Goal: Book appointment/travel/reservation

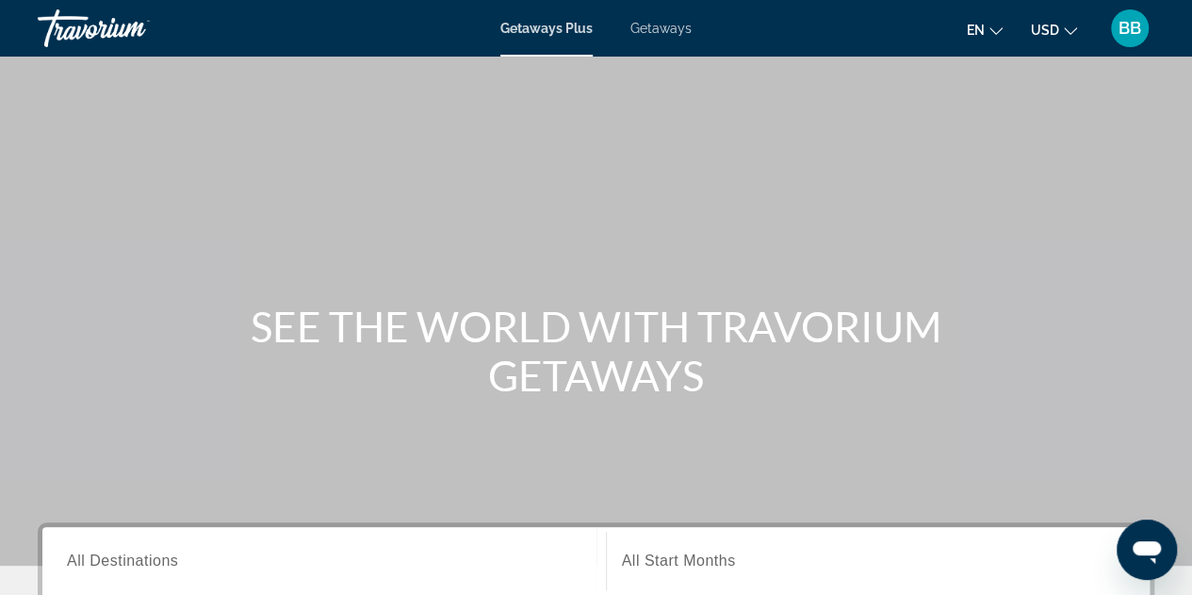
click at [537, 27] on span "Getaways Plus" at bounding box center [546, 28] width 92 height 15
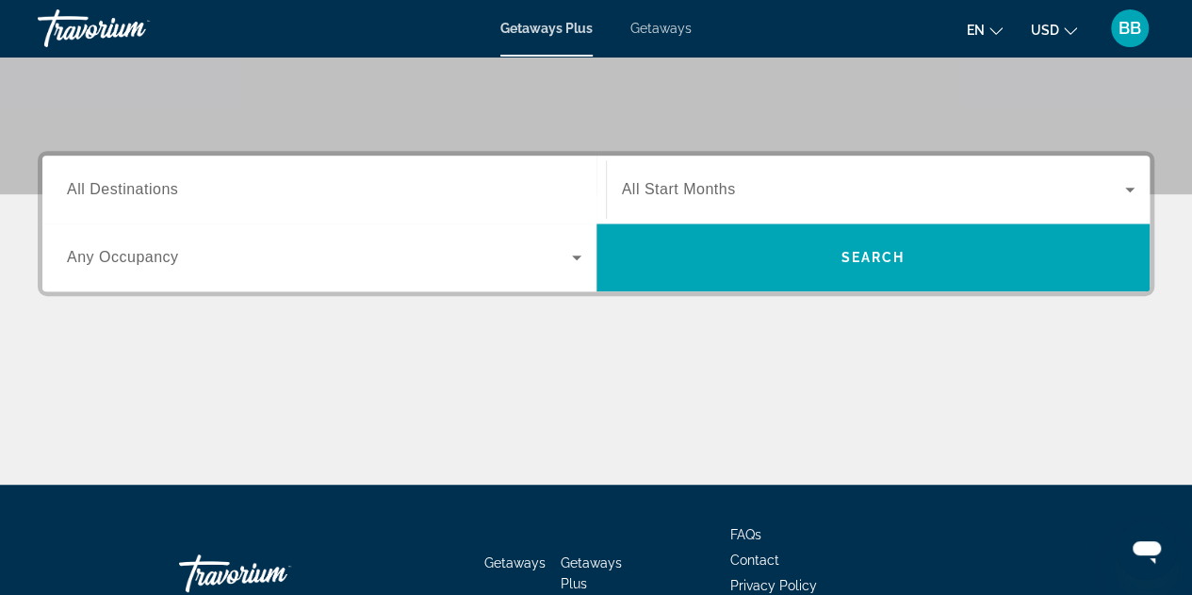
scroll to position [377, 0]
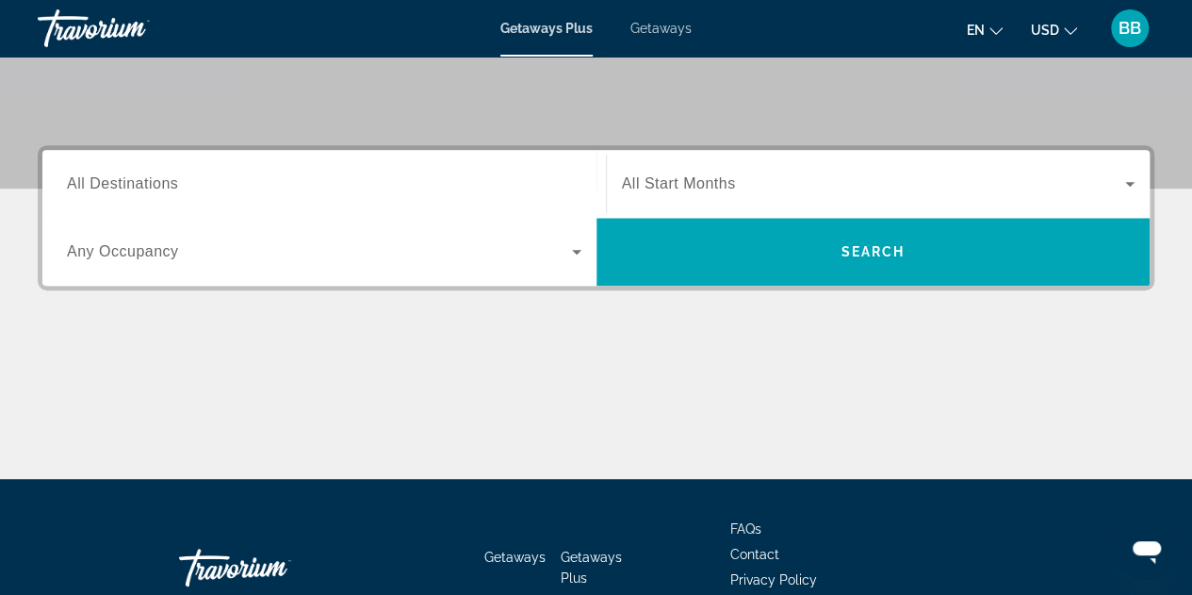
click at [137, 185] on span "All Destinations" at bounding box center [122, 183] width 111 height 16
click at [137, 185] on input "Destination All Destinations" at bounding box center [324, 184] width 515 height 23
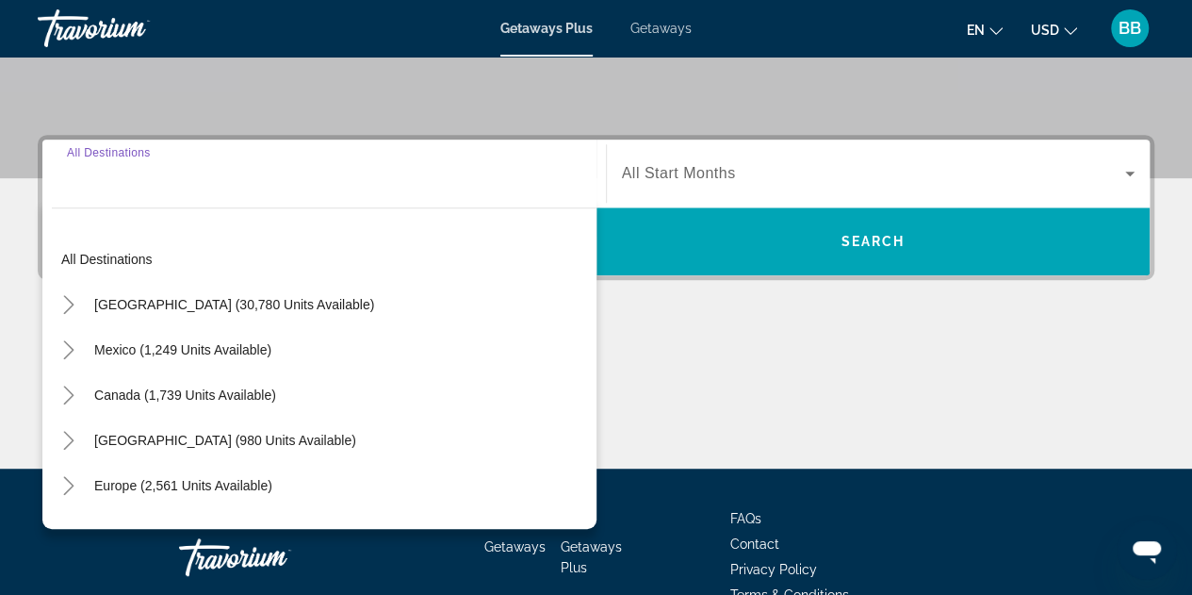
scroll to position [460, 0]
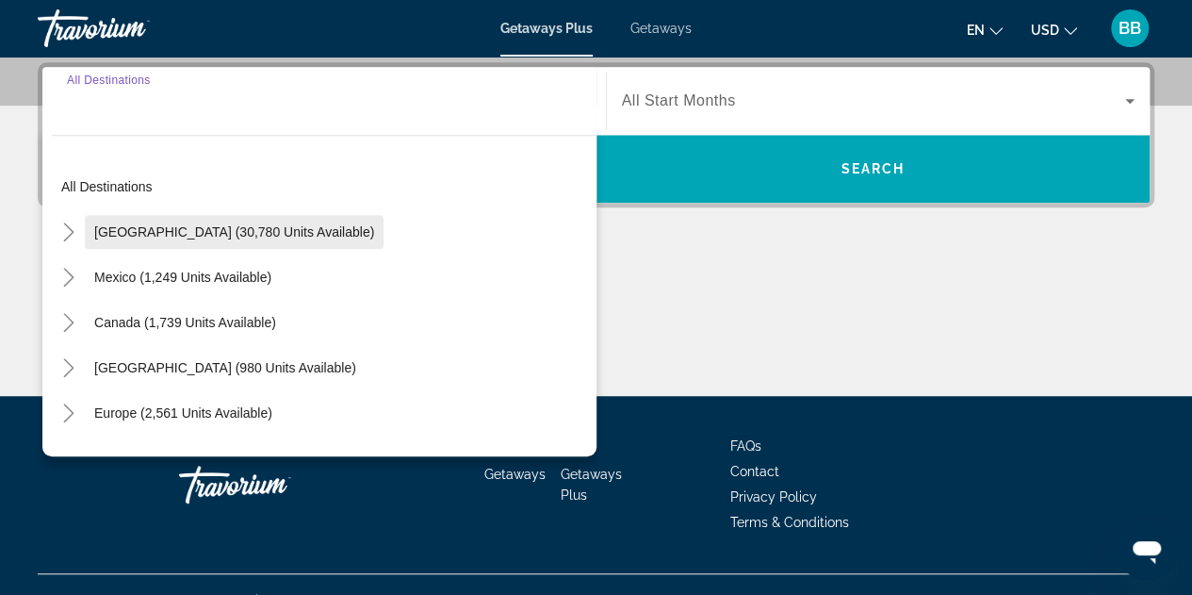
click at [251, 231] on span "[GEOGRAPHIC_DATA] (30,780 units available)" at bounding box center [234, 231] width 280 height 15
type input "**********"
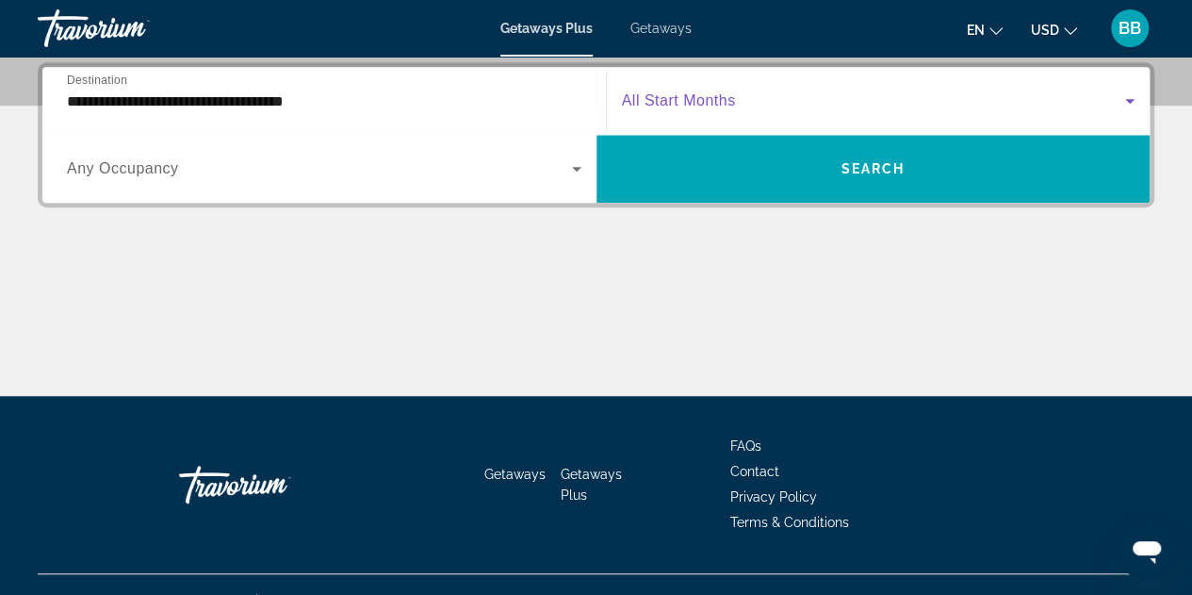
click at [1131, 100] on icon "Search widget" at bounding box center [1129, 101] width 9 height 5
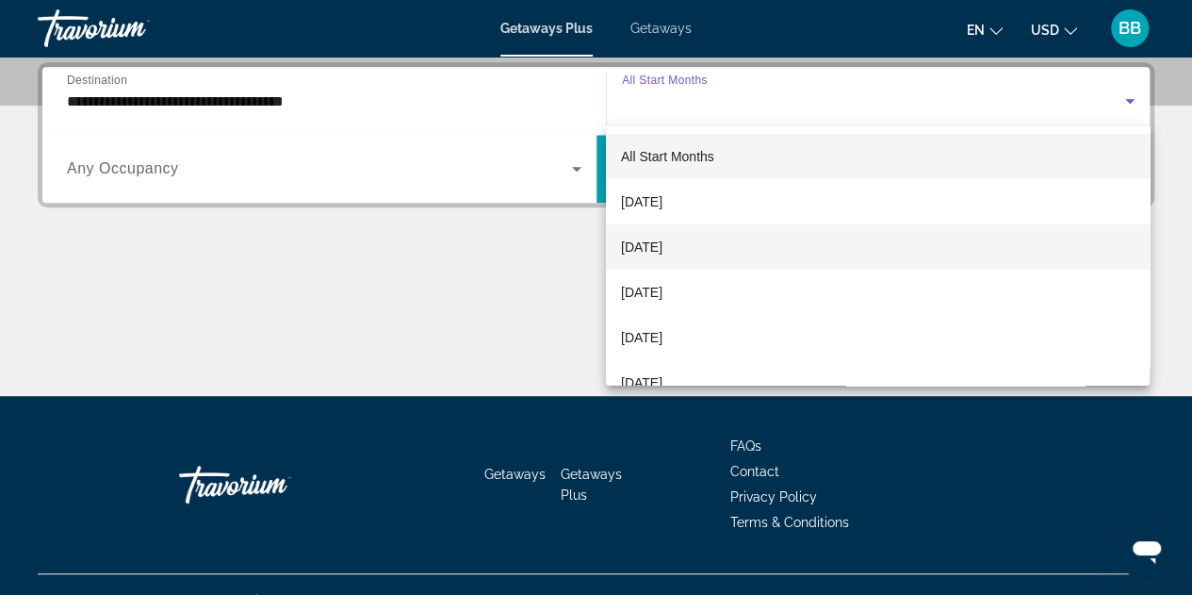
click at [649, 243] on span "[DATE]" at bounding box center [641, 247] width 41 height 23
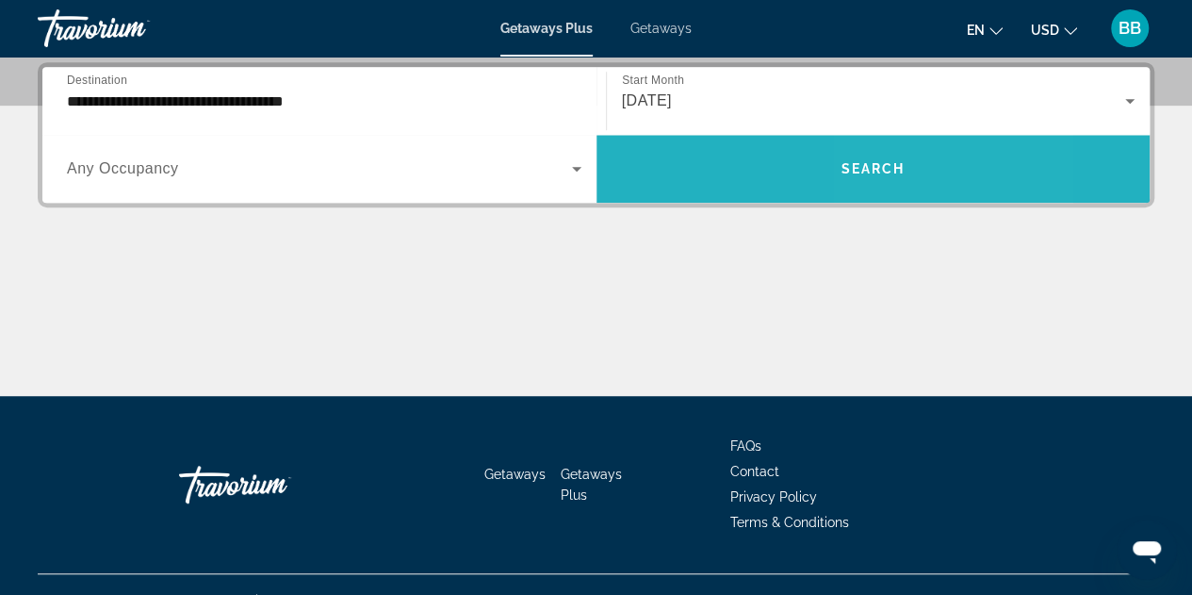
click at [876, 168] on span "Search" at bounding box center [873, 168] width 64 height 15
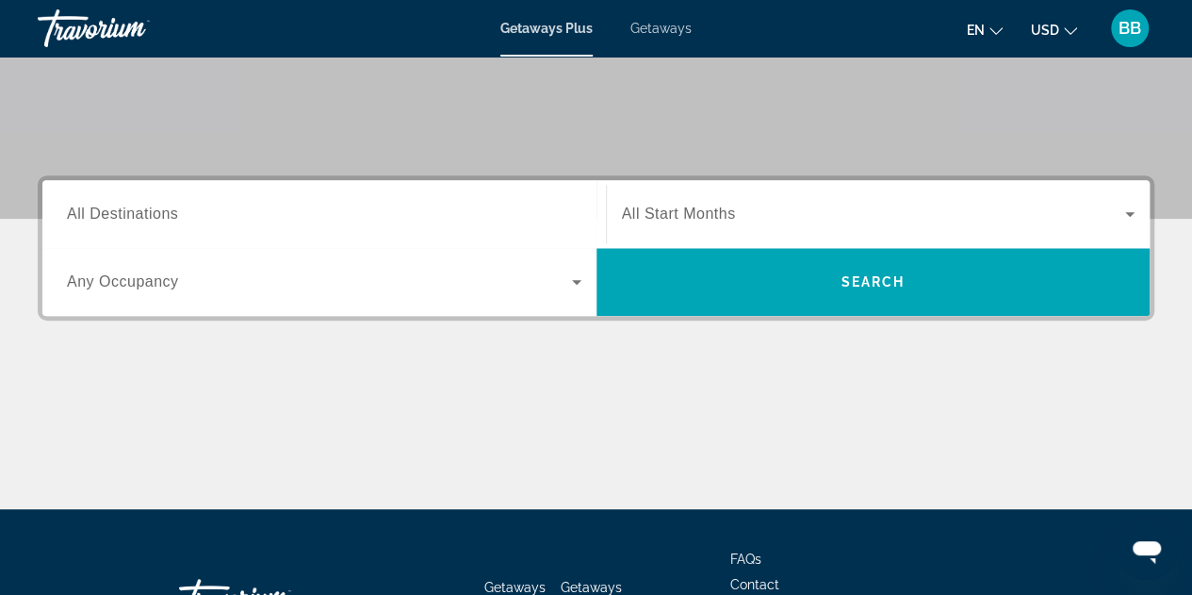
scroll to position [377, 0]
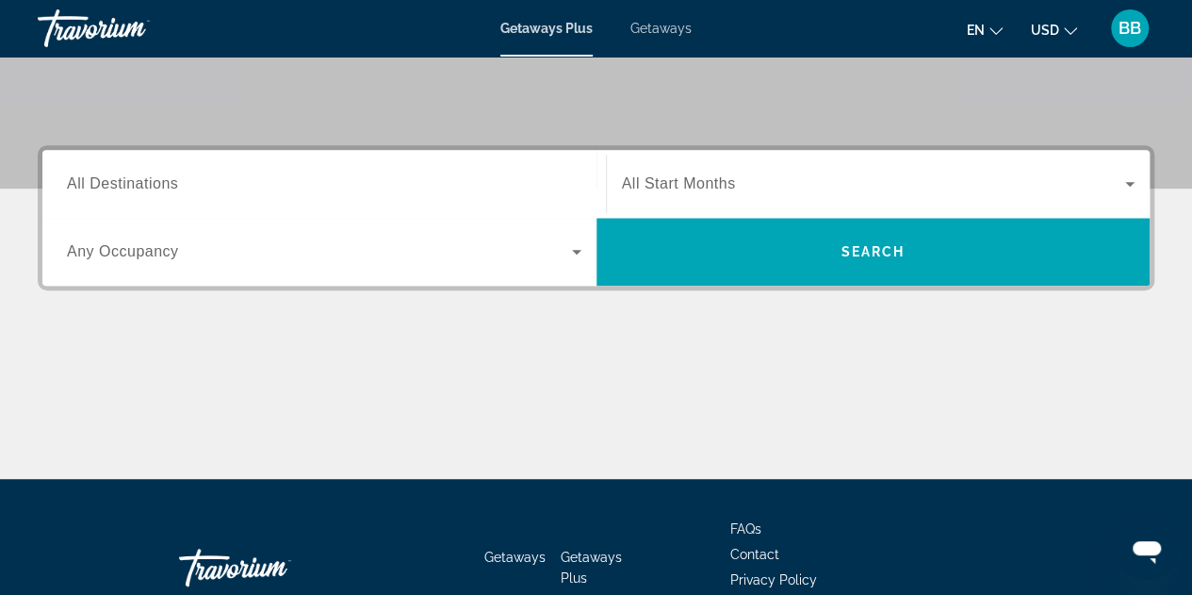
click at [113, 185] on span "All Destinations" at bounding box center [122, 183] width 111 height 16
click at [113, 185] on input "Destination All Destinations" at bounding box center [324, 184] width 515 height 23
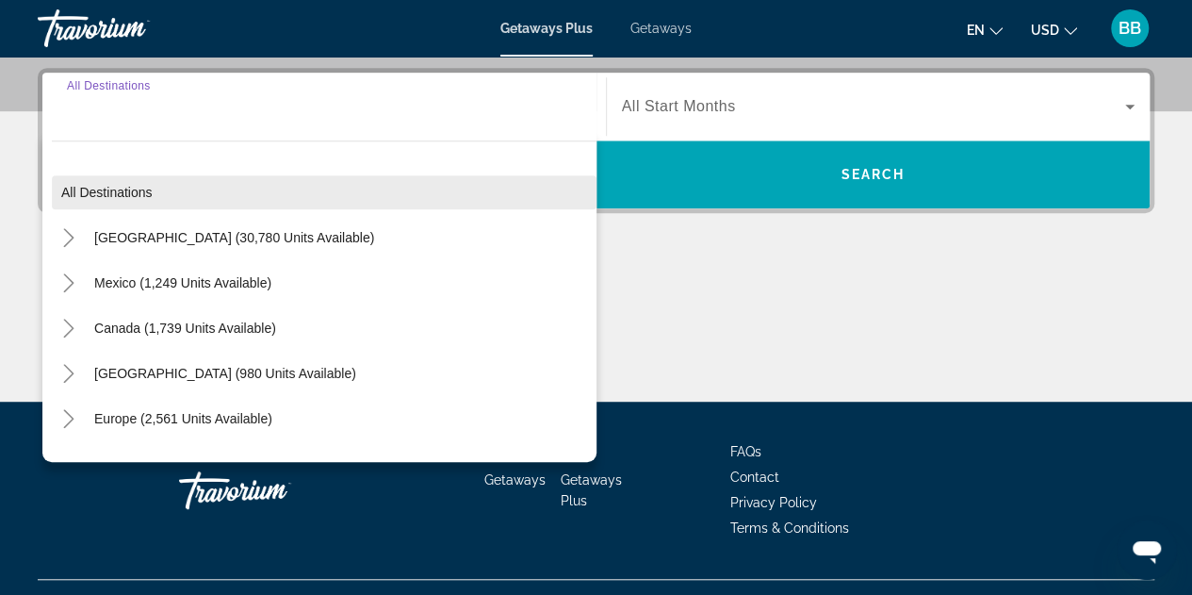
scroll to position [460, 0]
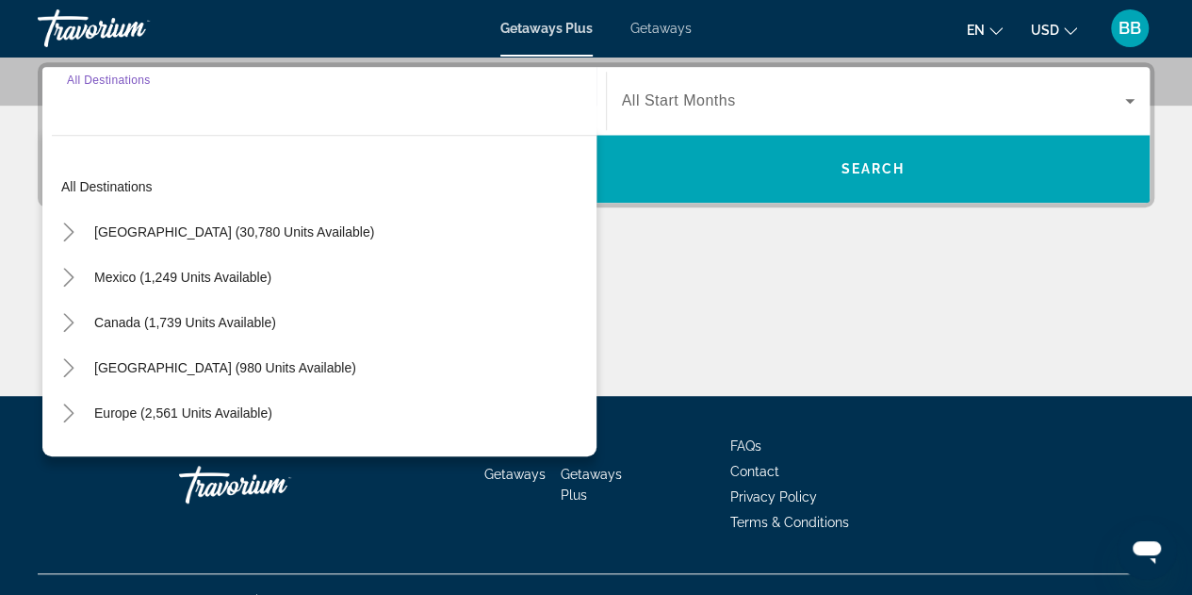
click at [294, 225] on span "[GEOGRAPHIC_DATA] (30,780 units available)" at bounding box center [234, 231] width 280 height 15
type input "**********"
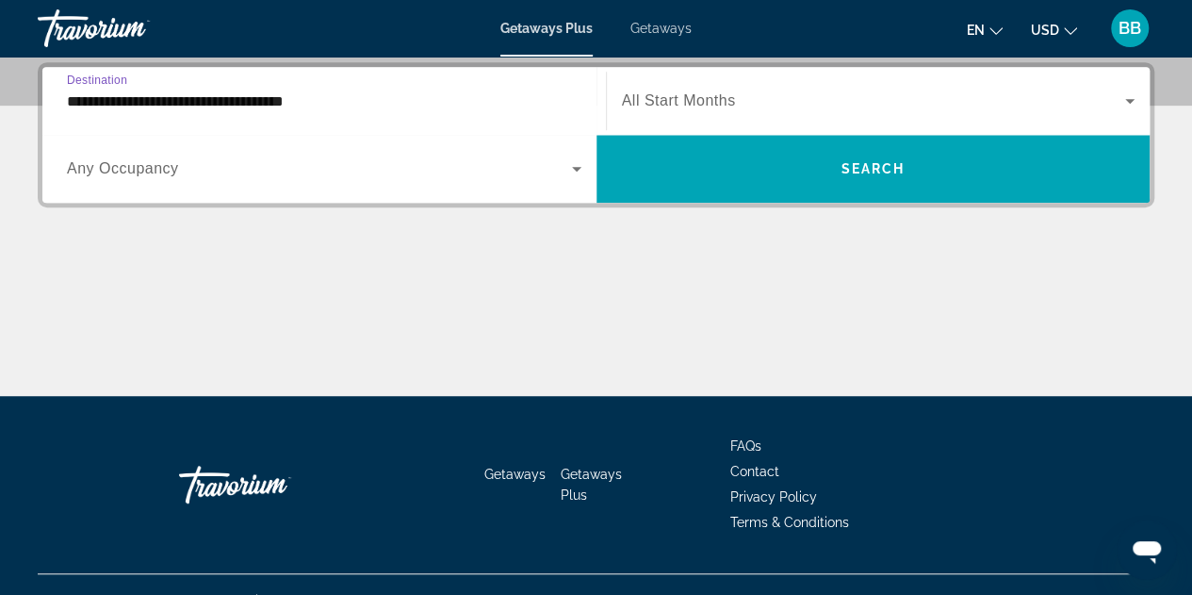
click at [1133, 101] on icon "Search widget" at bounding box center [1130, 101] width 23 height 23
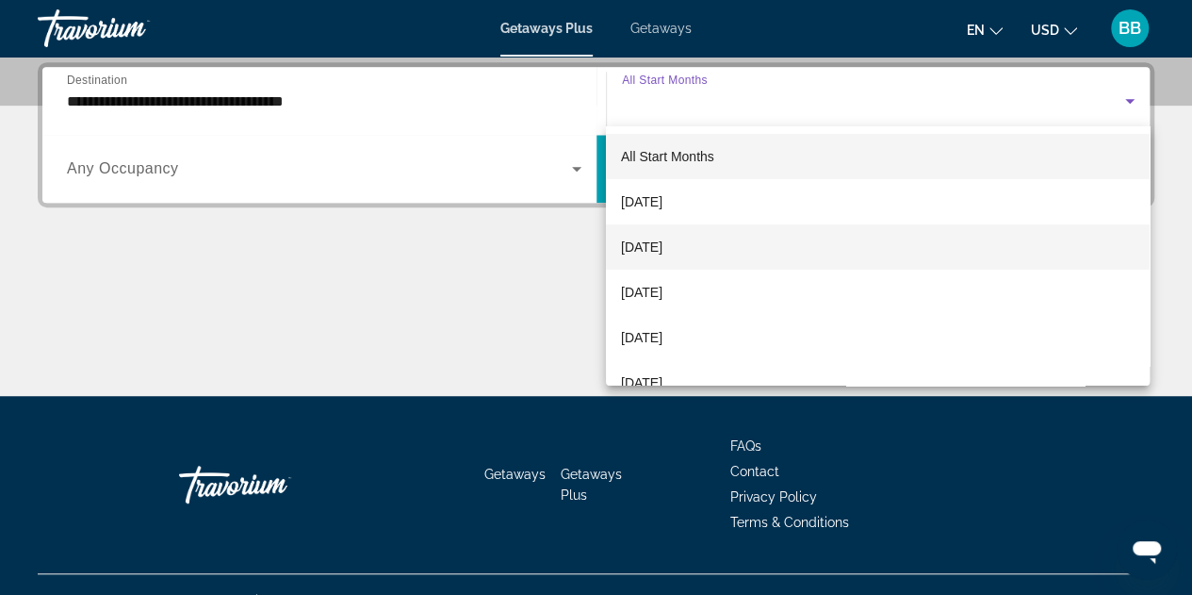
click at [650, 243] on span "[DATE]" at bounding box center [641, 247] width 41 height 23
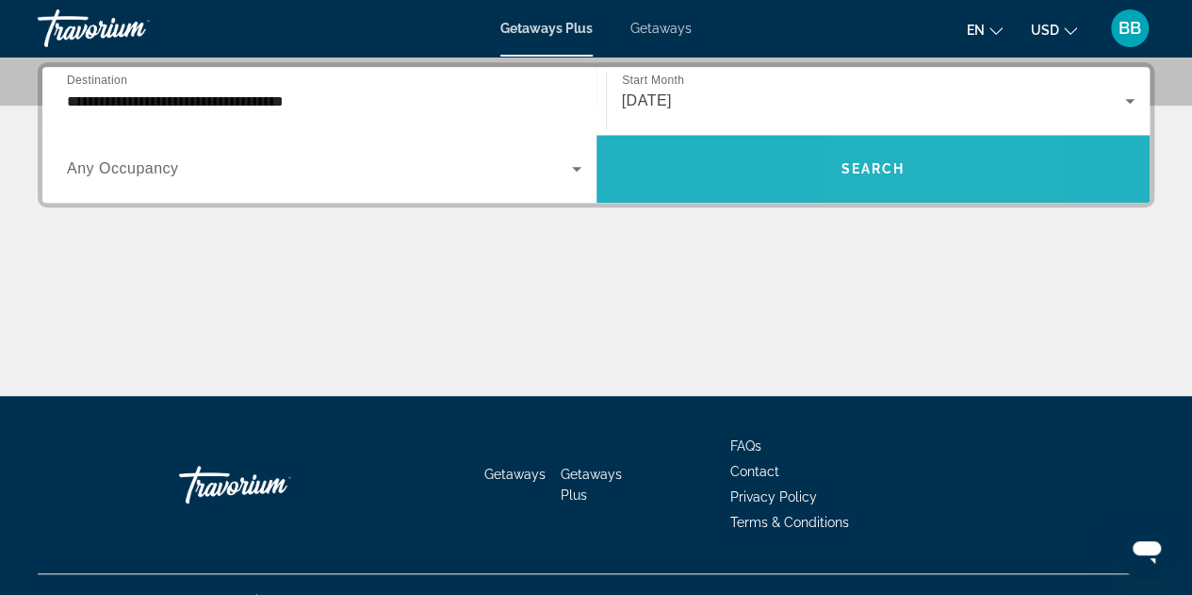
click at [869, 165] on span "Search" at bounding box center [873, 168] width 64 height 15
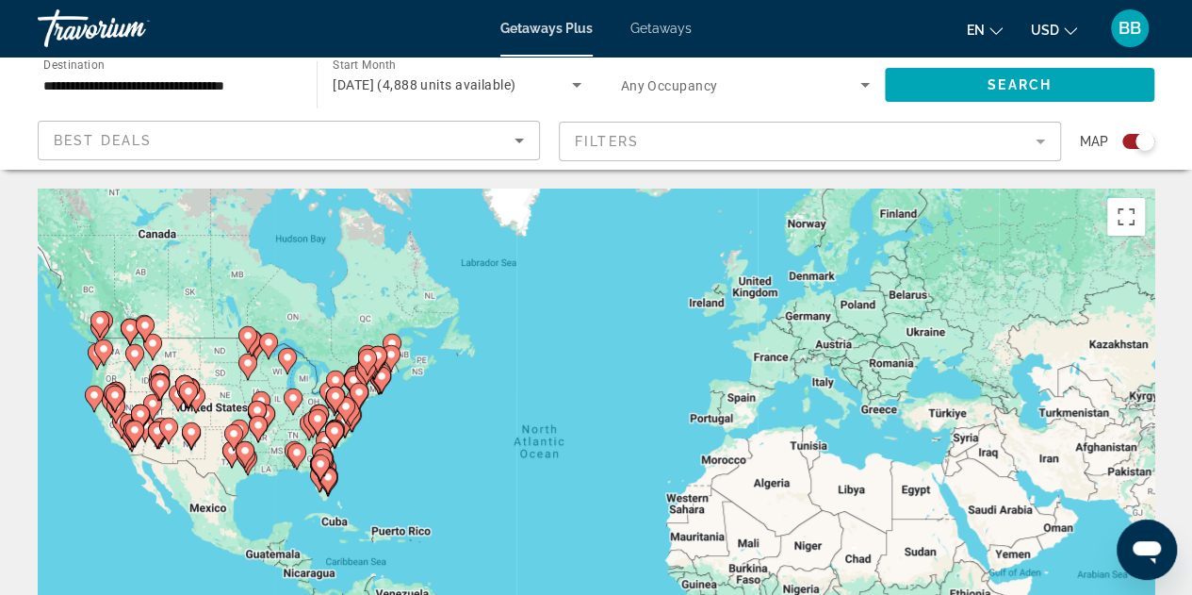
scroll to position [94, 0]
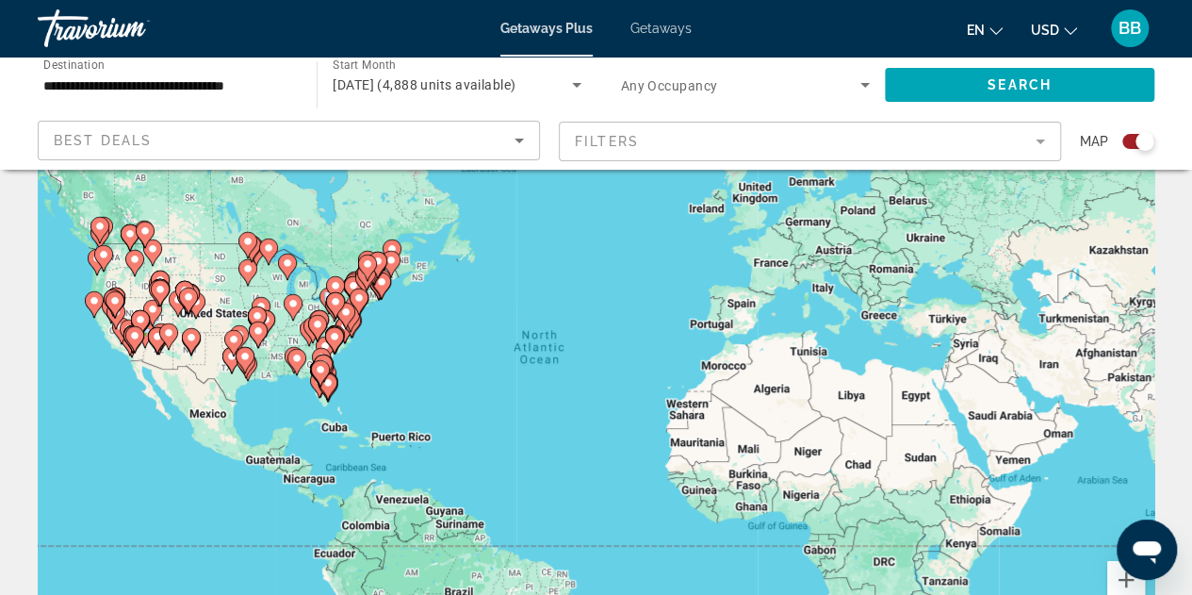
click at [1040, 144] on mat-form-field "Filters" at bounding box center [810, 142] width 502 height 40
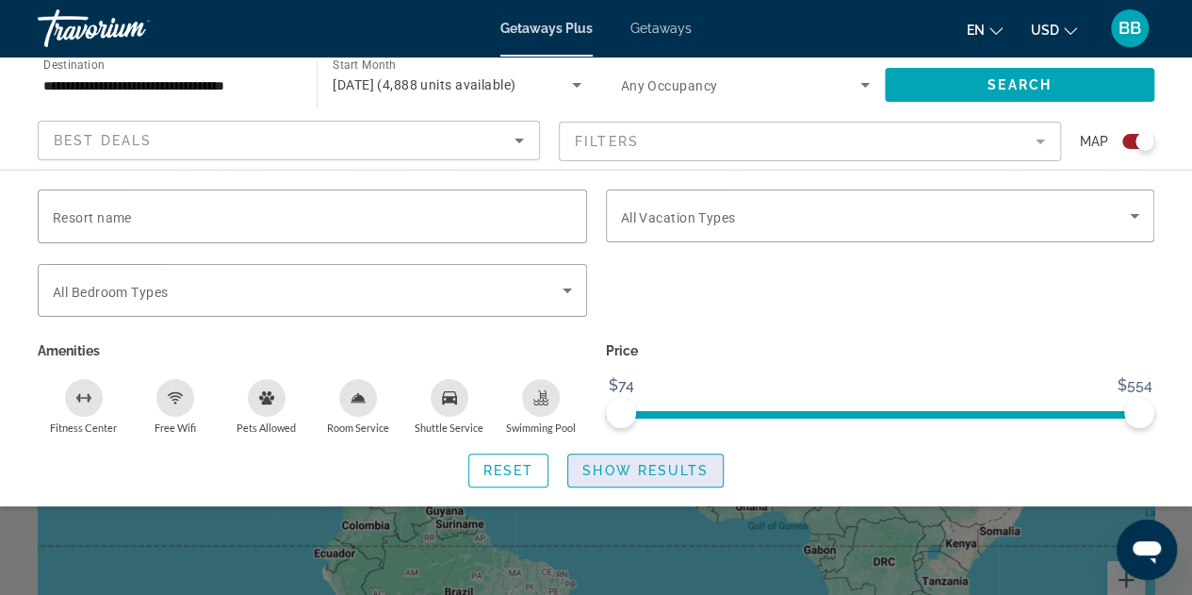
click at [641, 466] on span "Show Results" at bounding box center [645, 470] width 126 height 15
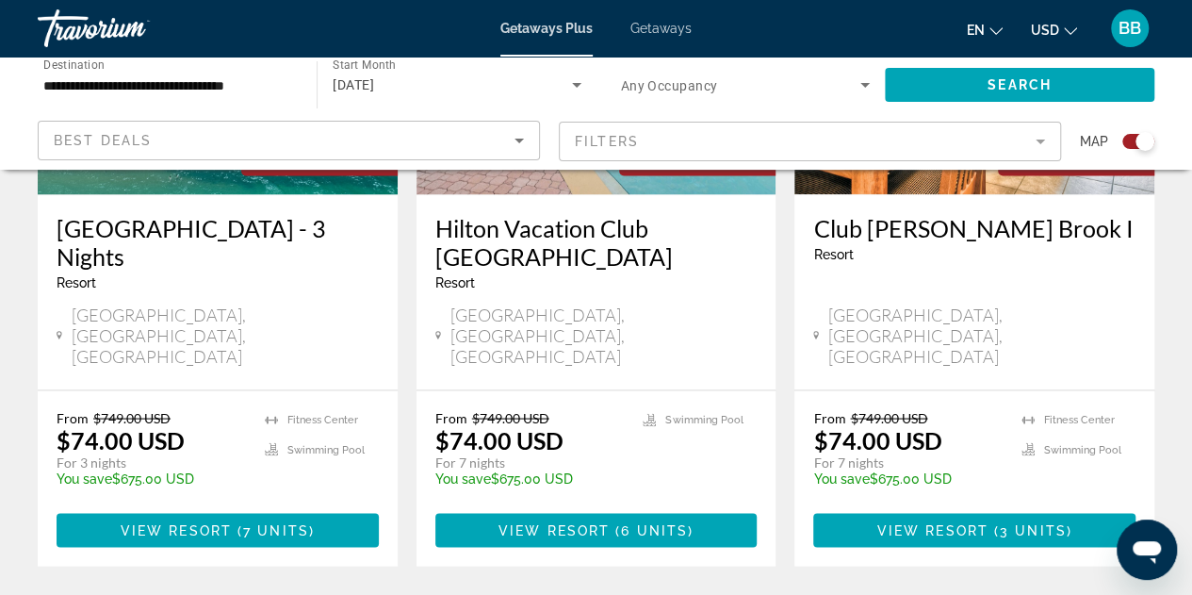
scroll to position [1508, 0]
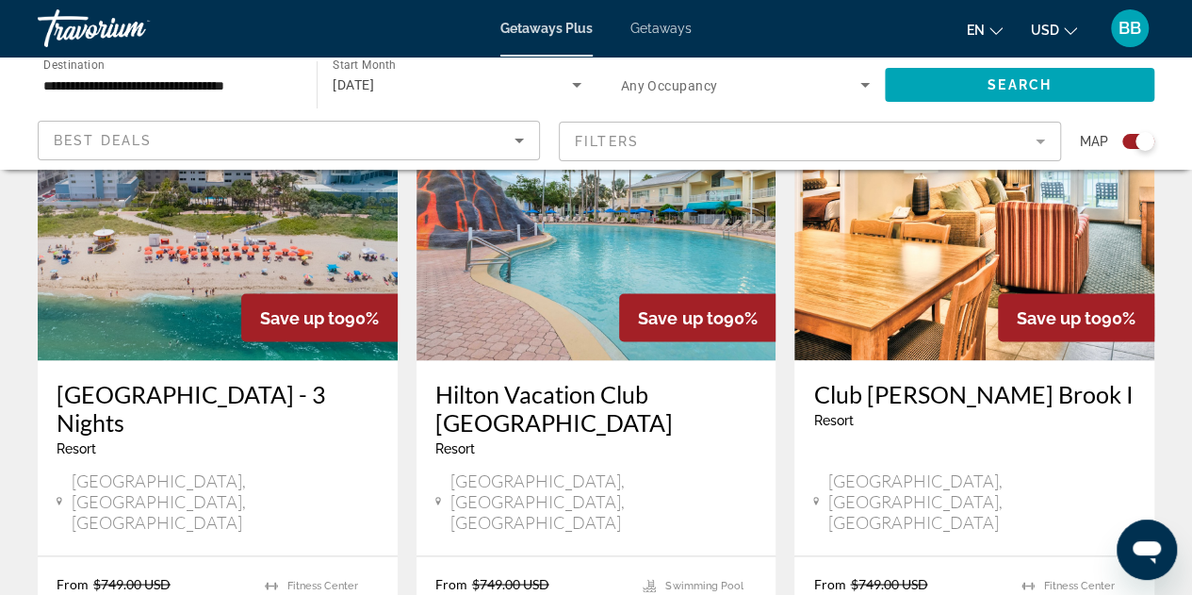
click at [1041, 144] on mat-form-field "Filters" at bounding box center [810, 142] width 502 height 40
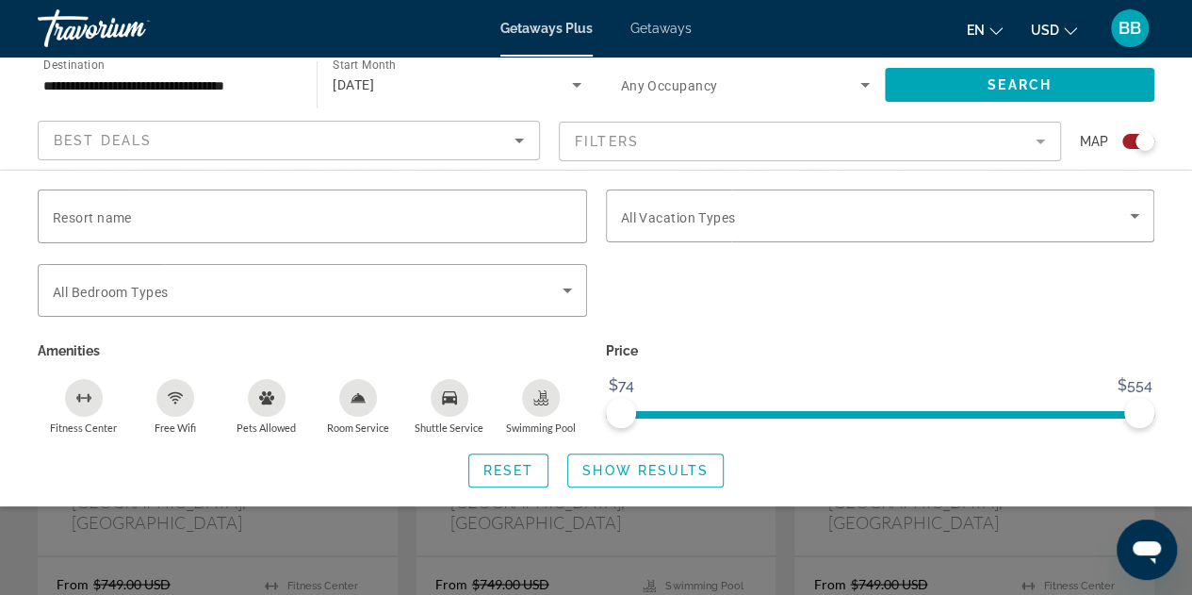
click at [1040, 144] on mat-form-field "Filters" at bounding box center [810, 142] width 502 height 40
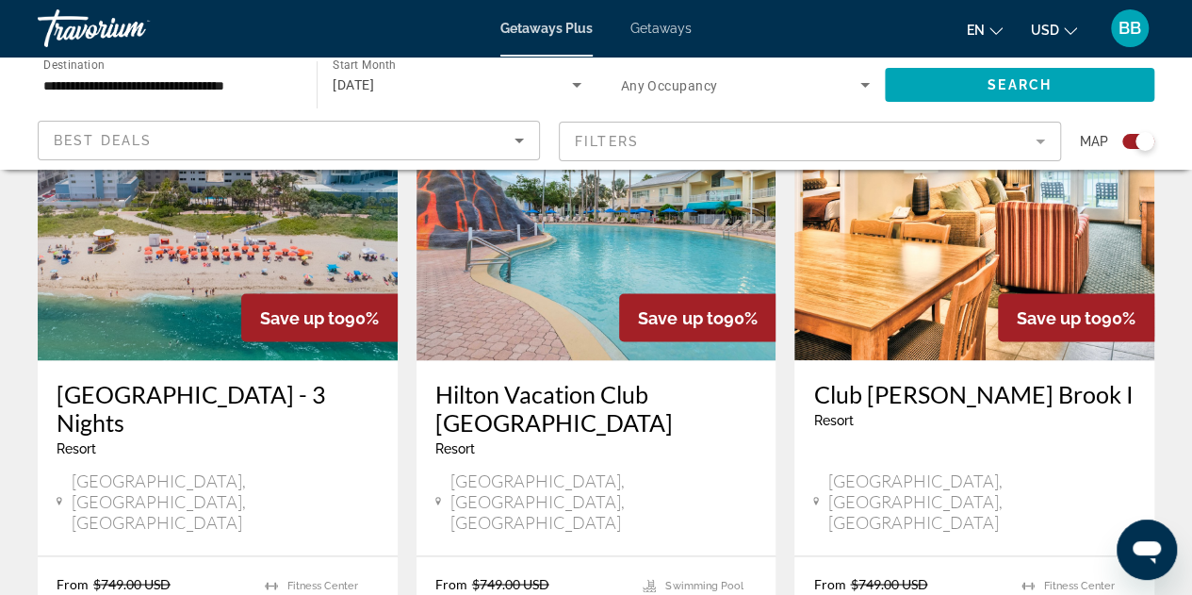
click at [1039, 144] on mat-form-field "Filters" at bounding box center [810, 142] width 502 height 40
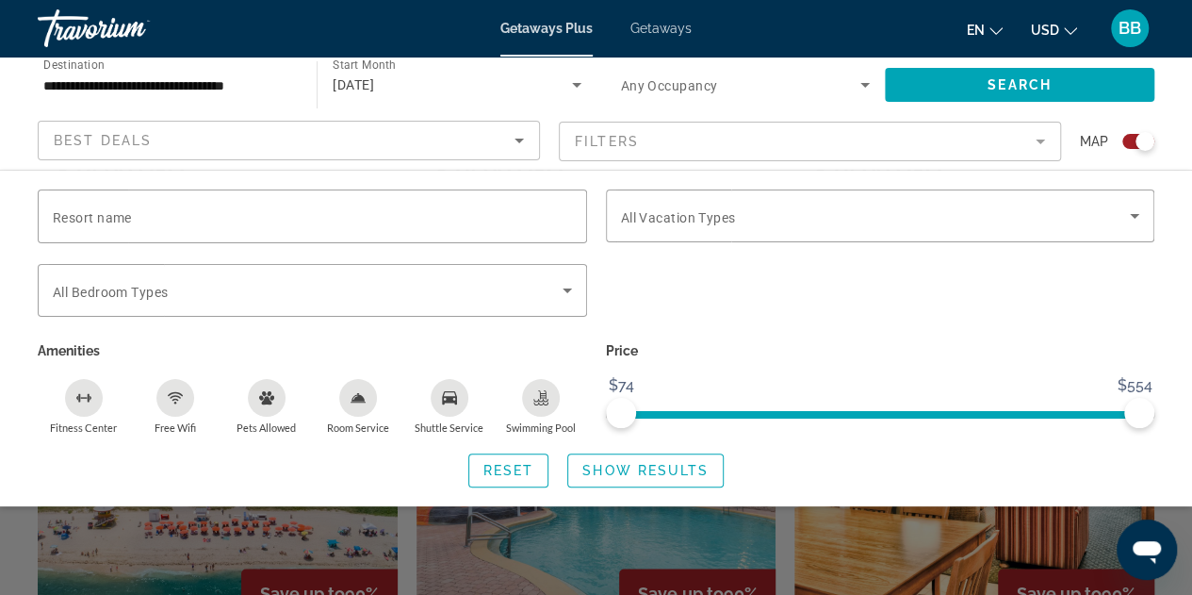
scroll to position [1225, 0]
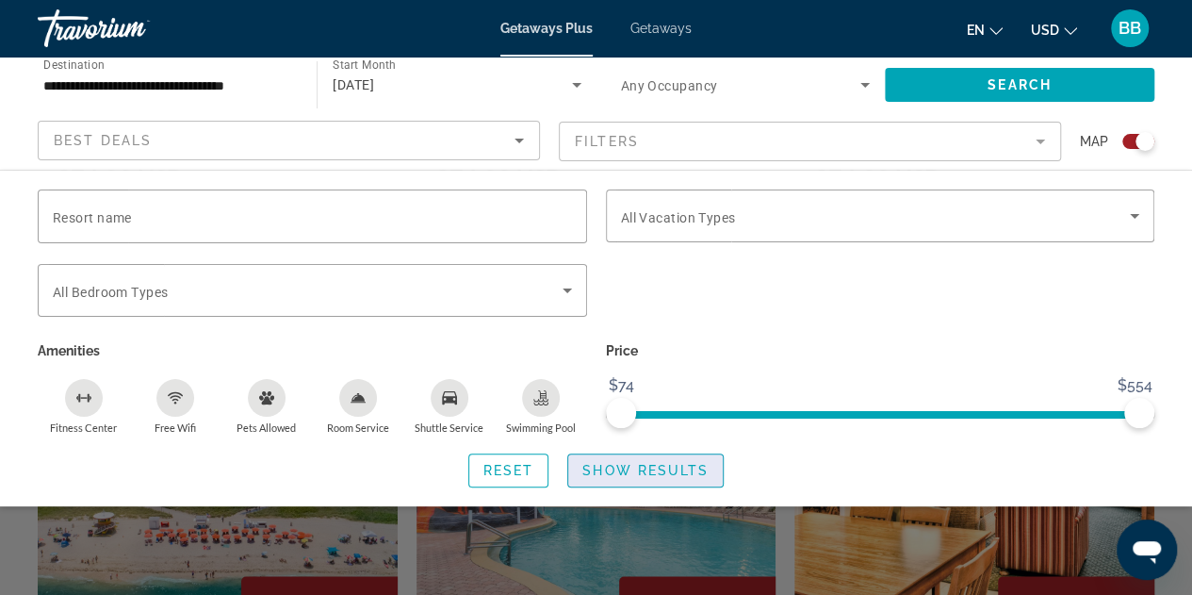
click at [626, 460] on button "Show Results" at bounding box center [645, 470] width 156 height 34
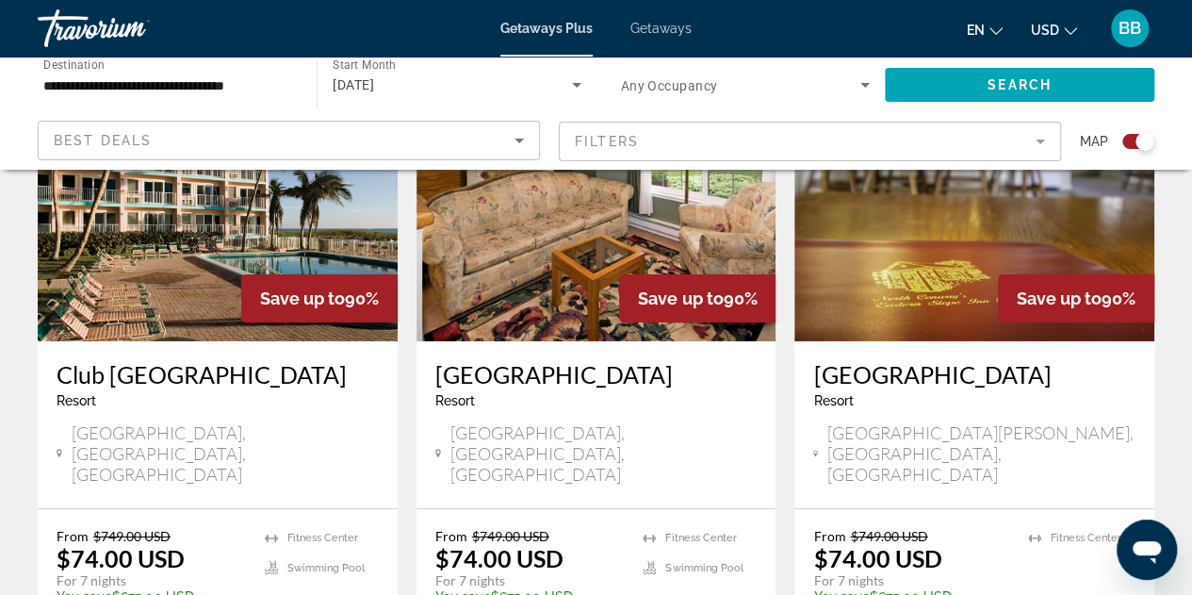
scroll to position [3016, 0]
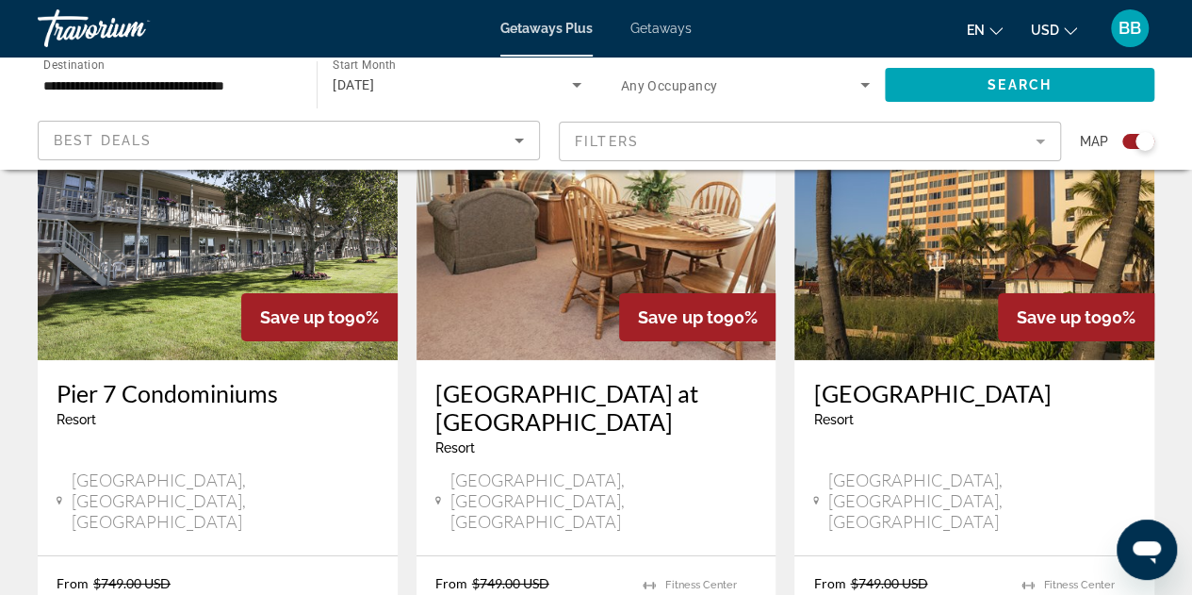
scroll to position [2922, 0]
